Goal: Find specific page/section: Find specific page/section

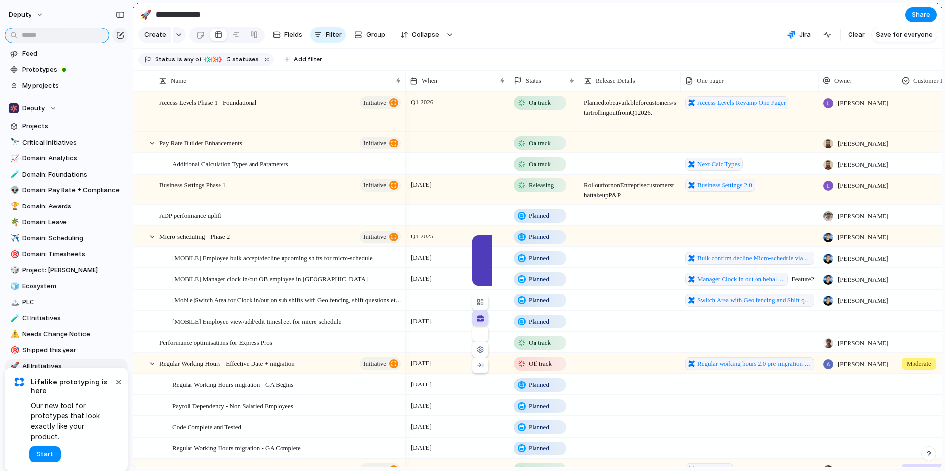
click at [67, 30] on input "text" at bounding box center [57, 36] width 104 height 16
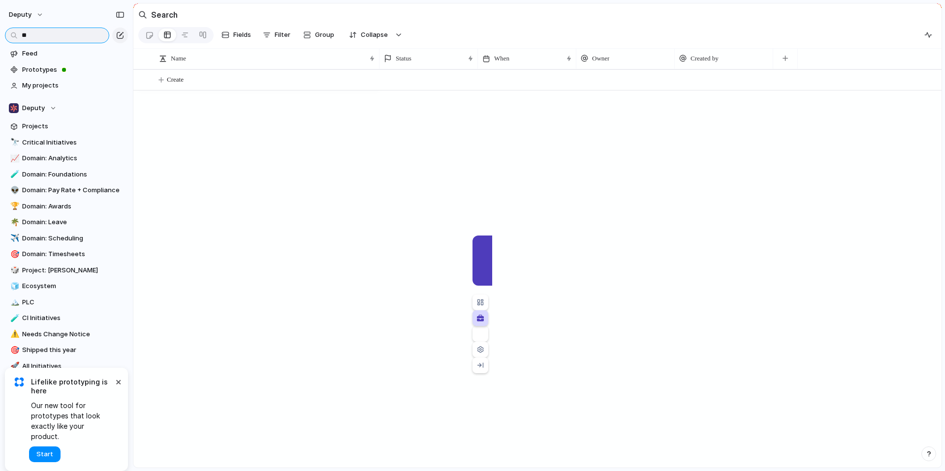
type input "*"
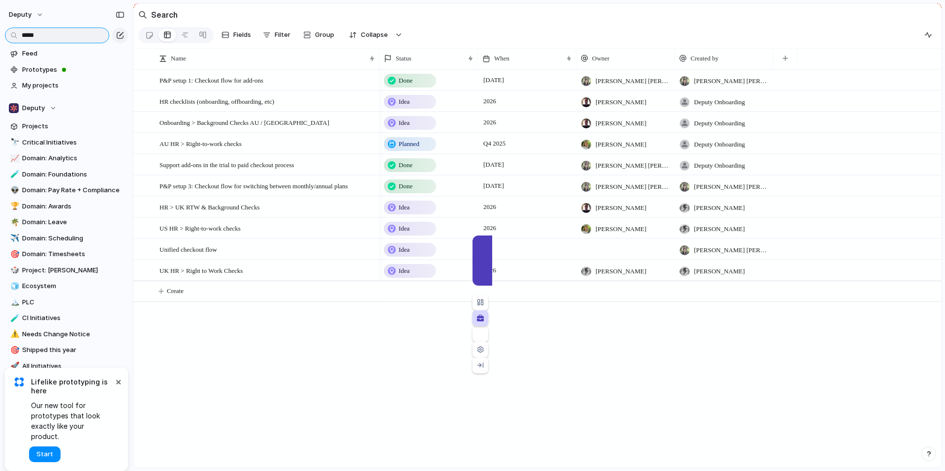
type input "*****"
click at [217, 207] on span "HR > UK RTW & Background Checks" at bounding box center [209, 206] width 100 height 11
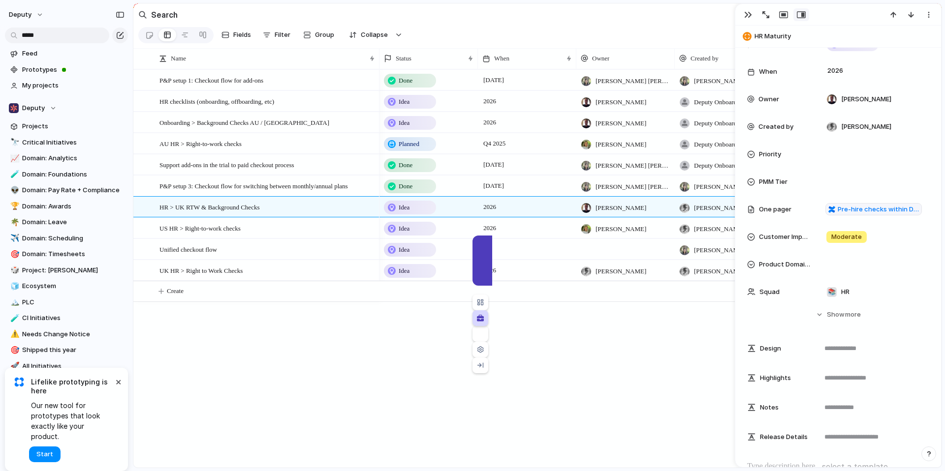
scroll to position [196, 0]
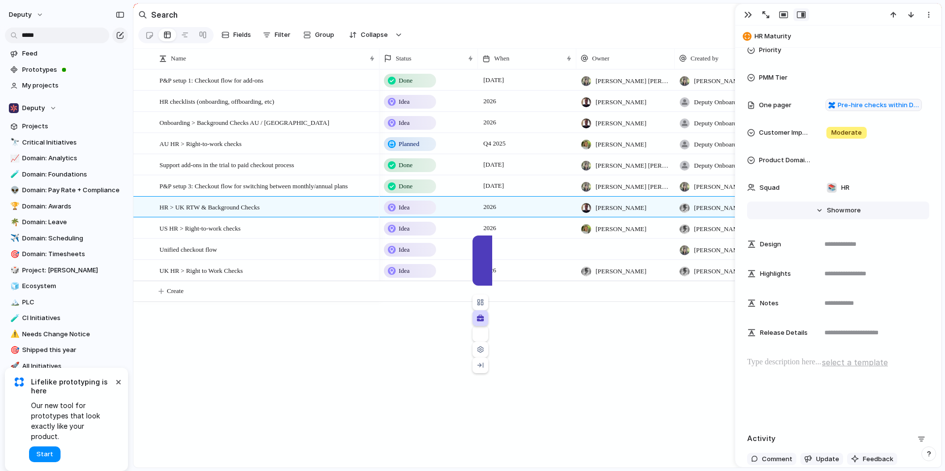
click at [822, 210] on button "Hide Show more" at bounding box center [838, 211] width 182 height 18
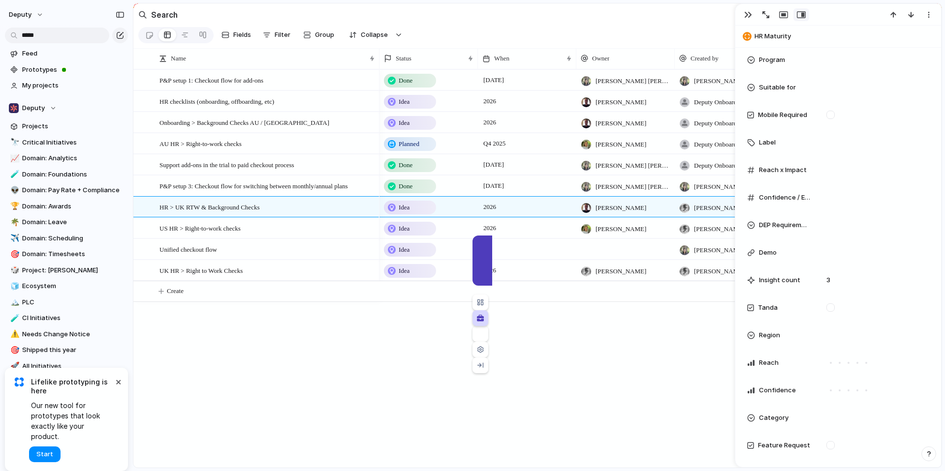
scroll to position [657, 0]
click at [823, 277] on span "3" at bounding box center [828, 279] width 12 height 10
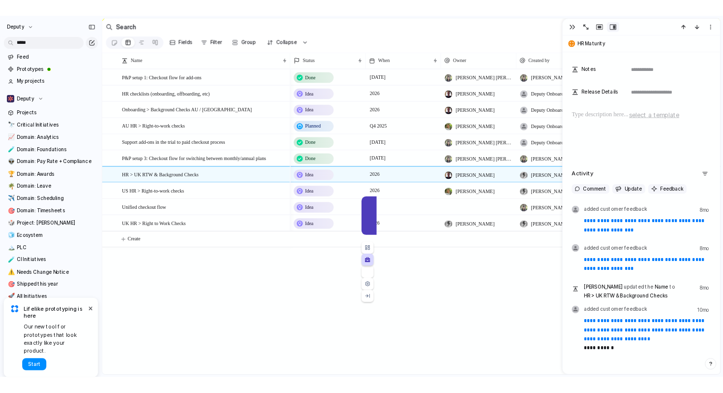
scroll to position [1643, 0]
